Goal: Information Seeking & Learning: Learn about a topic

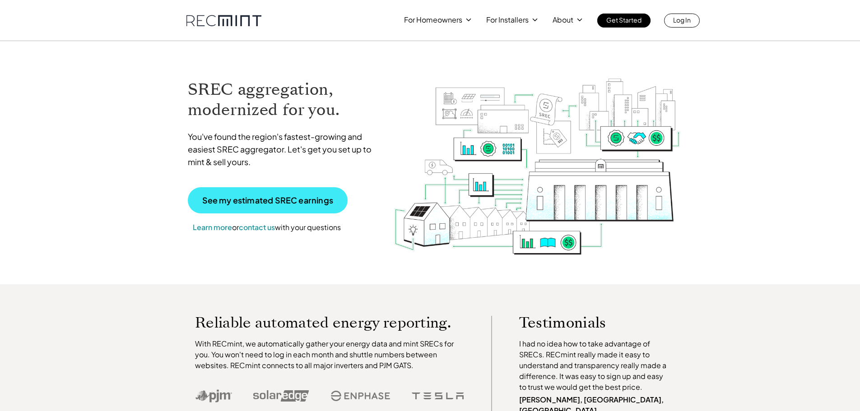
click at [280, 202] on p "See my estimated SREC earnings" at bounding box center [267, 200] width 131 height 8
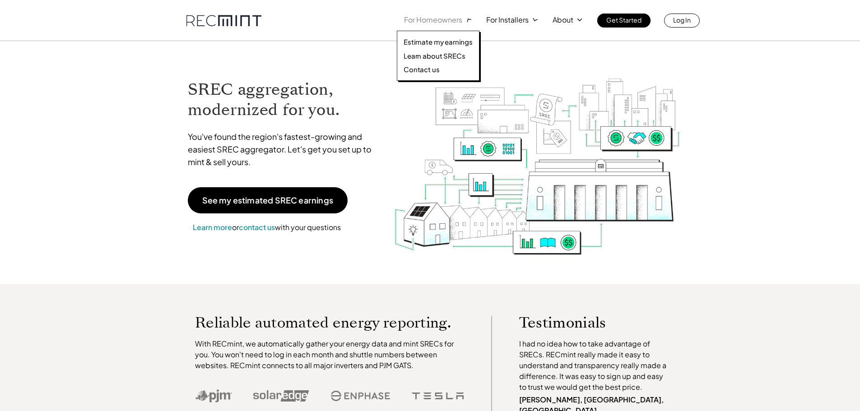
click at [449, 22] on p "For Homeowners" at bounding box center [433, 20] width 58 height 13
click at [446, 56] on p "Learn about SRECs" at bounding box center [434, 55] width 61 height 9
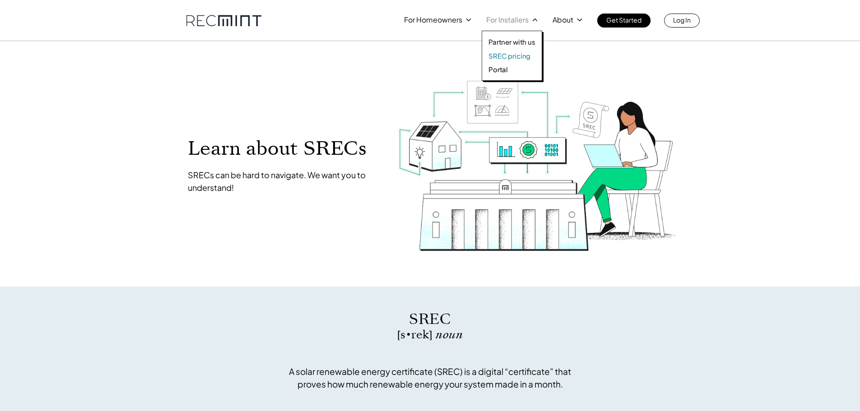
click at [509, 56] on p "SREC pricing" at bounding box center [510, 55] width 42 height 9
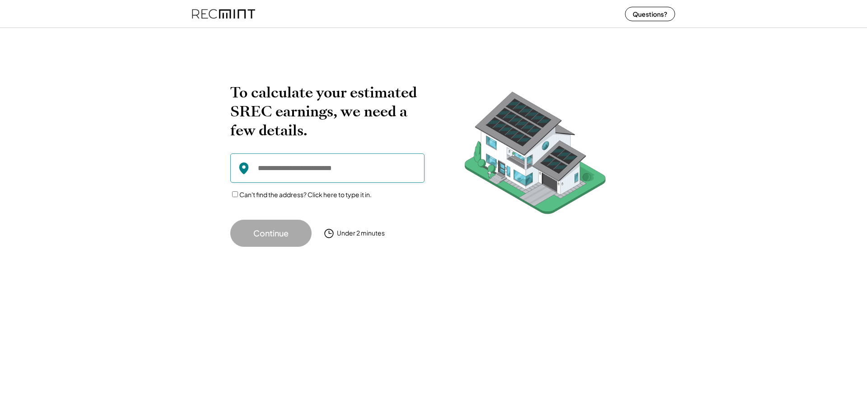
click at [270, 171] on input "input" at bounding box center [327, 168] width 194 height 29
type input "**********"
